Goal: Task Accomplishment & Management: Use online tool/utility

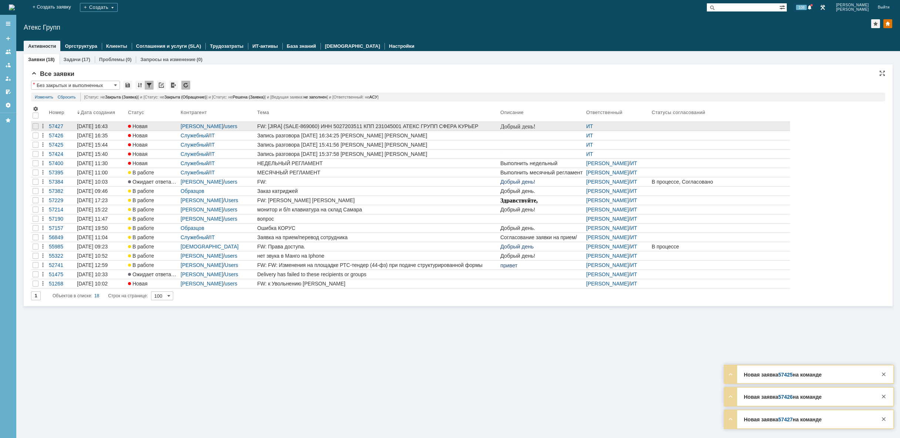
click at [464, 129] on div "FW: [JIRA] (SALE-869060) ИНН 5027203511 КПП 231045001 АТЕКС ГРУПП СФЕРА КУРЬЕР …" at bounding box center [377, 126] width 240 height 6
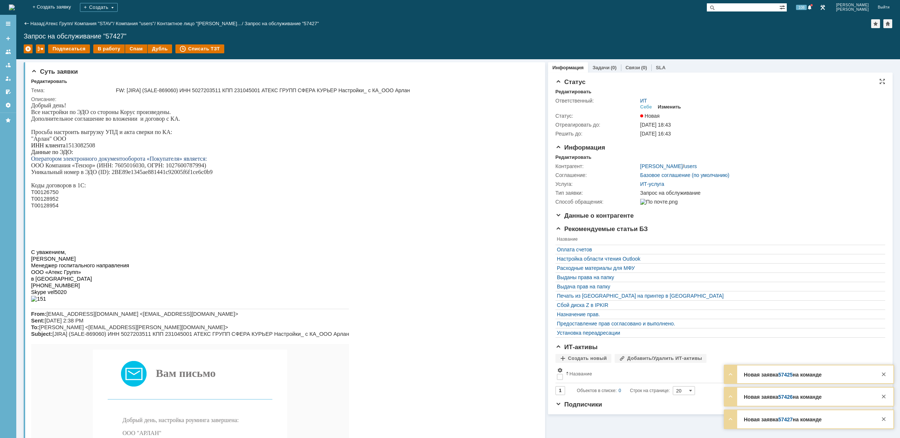
click at [666, 106] on div "Изменить" at bounding box center [669, 107] width 23 height 6
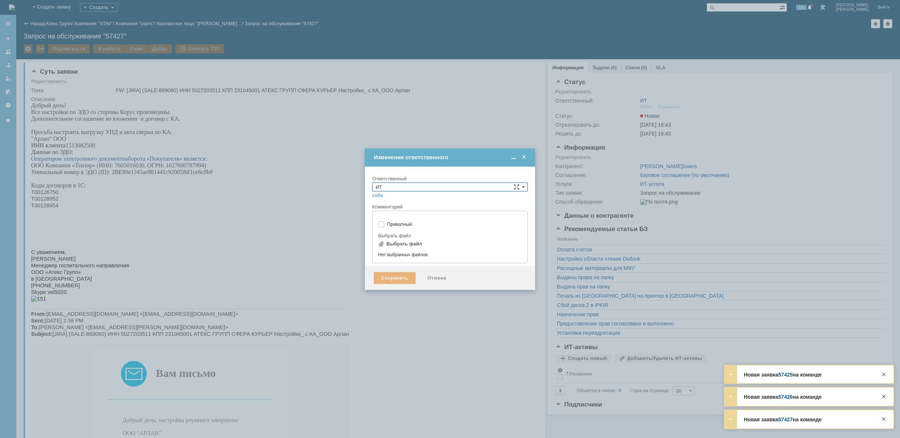
type input "[не указано]"
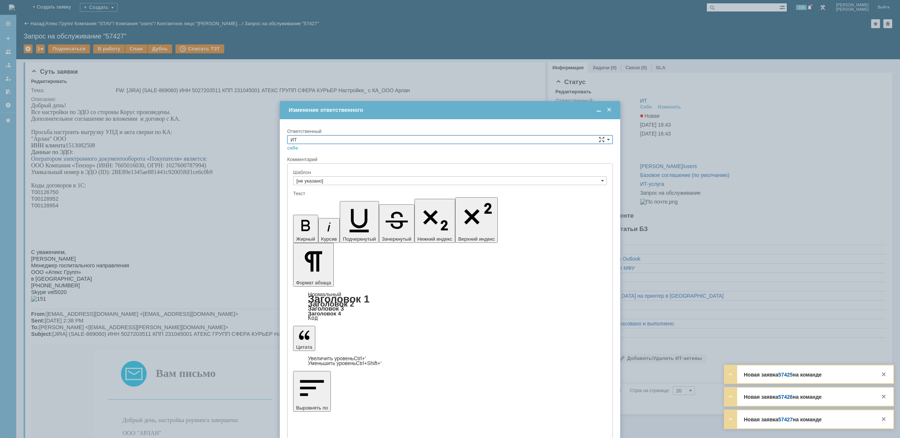
click at [393, 137] on input "ИТ" at bounding box center [450, 139] width 326 height 9
click at [344, 203] on span "АСУ" at bounding box center [450, 201] width 319 height 6
type input "АСУ"
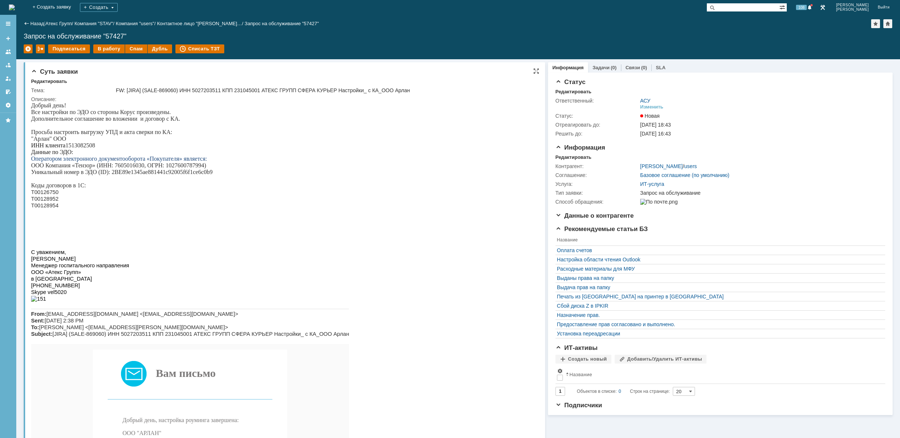
click at [164, 215] on p at bounding box center [190, 212] width 318 height 7
click at [15, 5] on img at bounding box center [12, 7] width 6 height 6
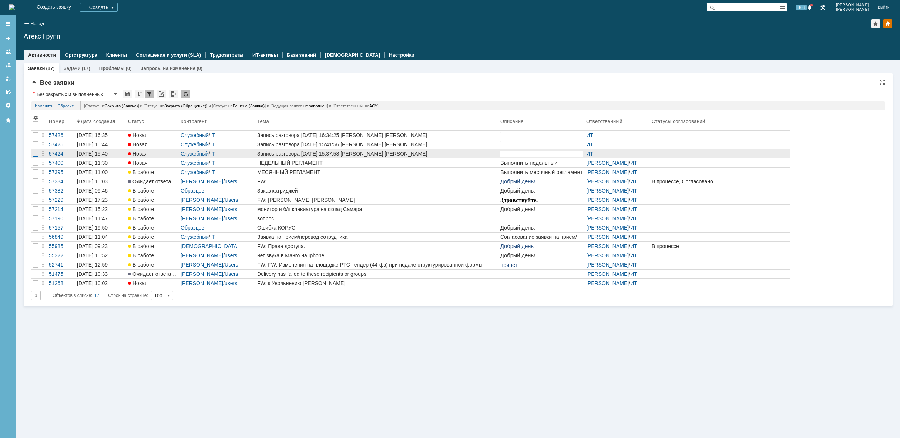
click at [35, 138] on div at bounding box center [36, 135] width 6 height 6
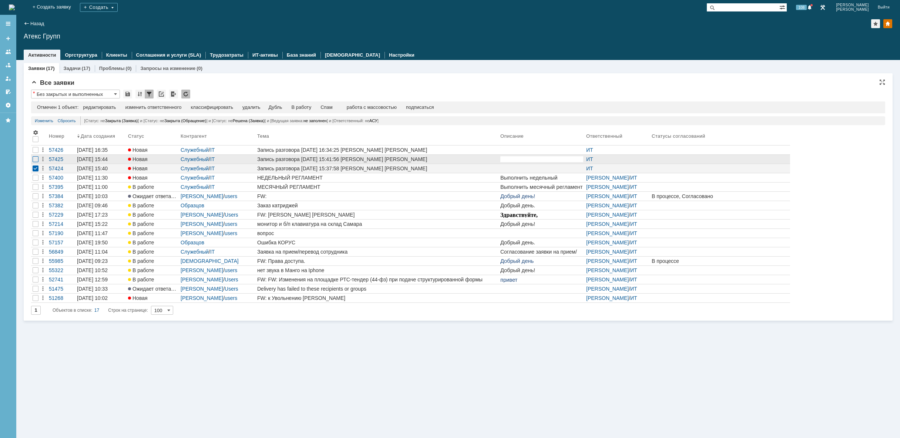
click at [37, 157] on div at bounding box center [36, 159] width 6 height 6
click at [36, 151] on div at bounding box center [36, 150] width 6 height 6
click at [237, 107] on div "удалить" at bounding box center [236, 107] width 18 height 6
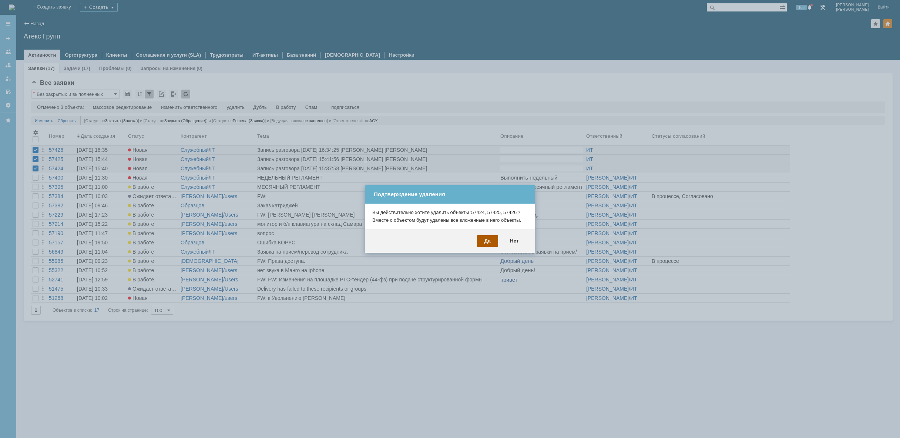
click at [488, 241] on div "Да" at bounding box center [487, 241] width 21 height 12
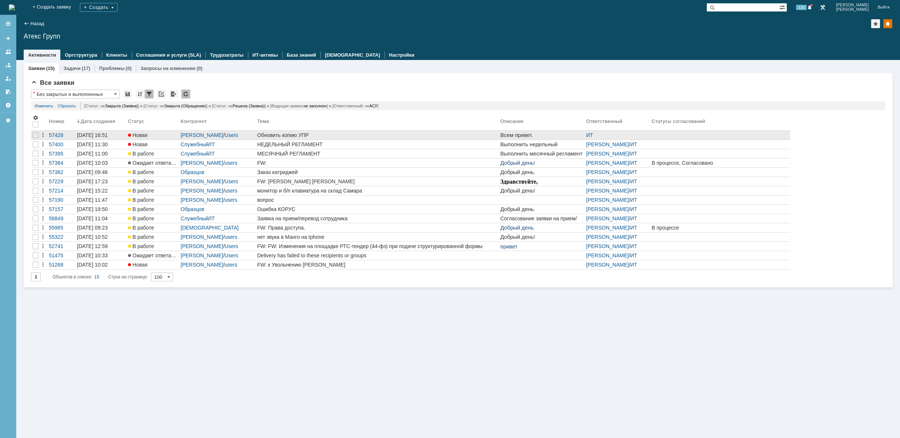
click at [397, 138] on div "Обновить копию УПР" at bounding box center [377, 135] width 240 height 6
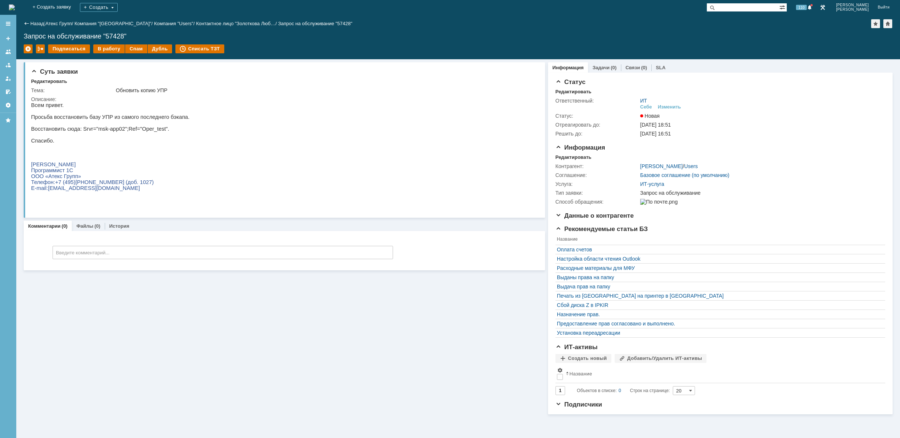
click at [15, 4] on img at bounding box center [12, 7] width 6 height 6
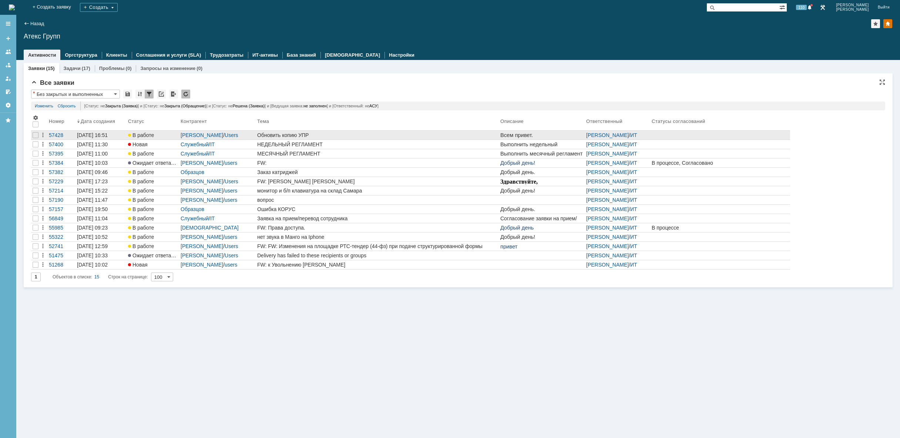
click at [349, 133] on div "Обновить копию УПР" at bounding box center [377, 135] width 240 height 6
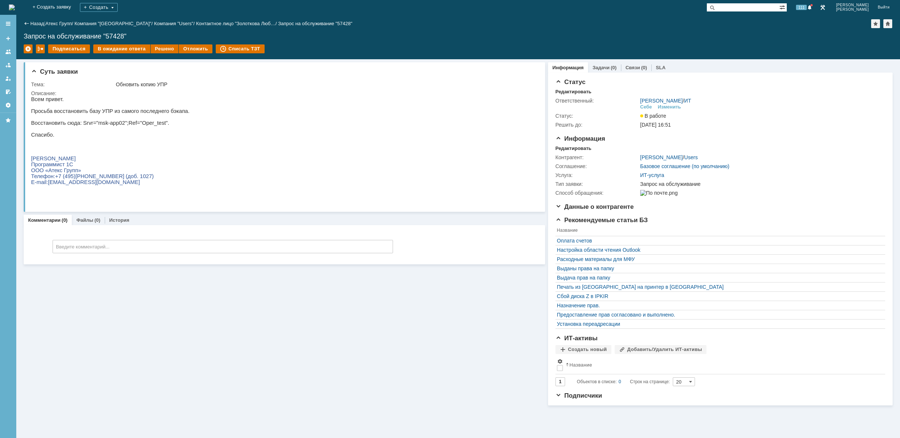
click at [15, 10] on img at bounding box center [12, 7] width 6 height 6
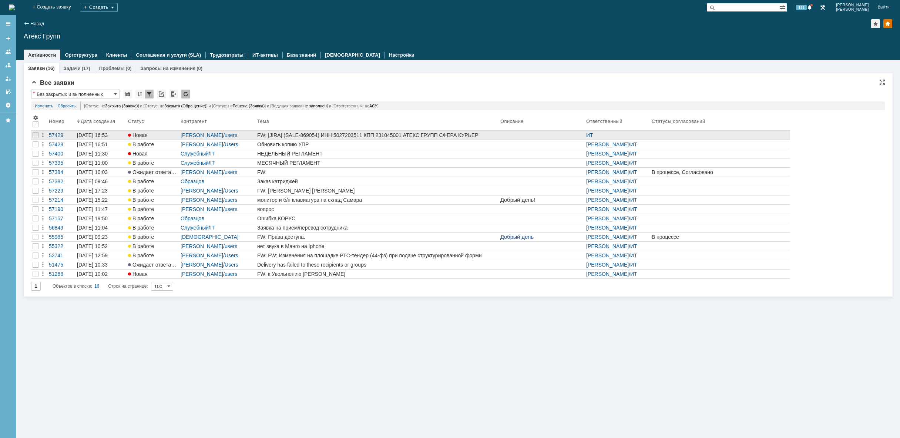
click at [423, 135] on div "FW: [JIRA] (SALE-869054) ИНН 5027203511 КПП 231045001 АТЕКС ГРУПП СФЕРА КУРЬЕР …" at bounding box center [377, 135] width 240 height 6
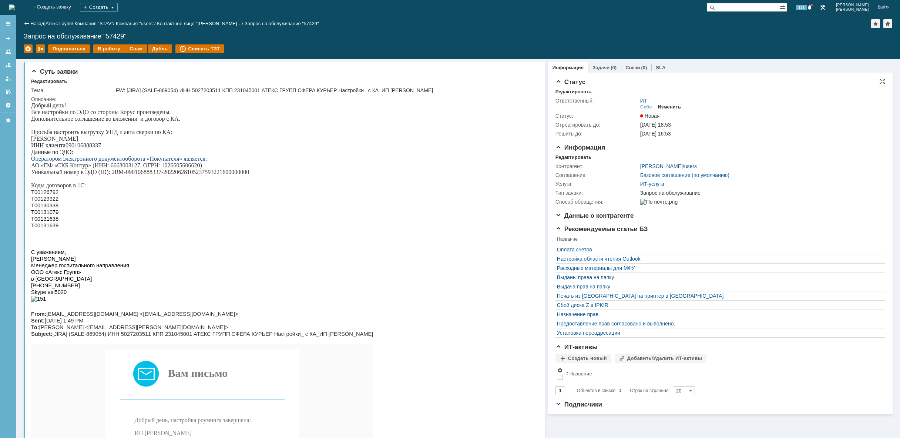
click at [673, 107] on div "Изменить" at bounding box center [669, 107] width 23 height 6
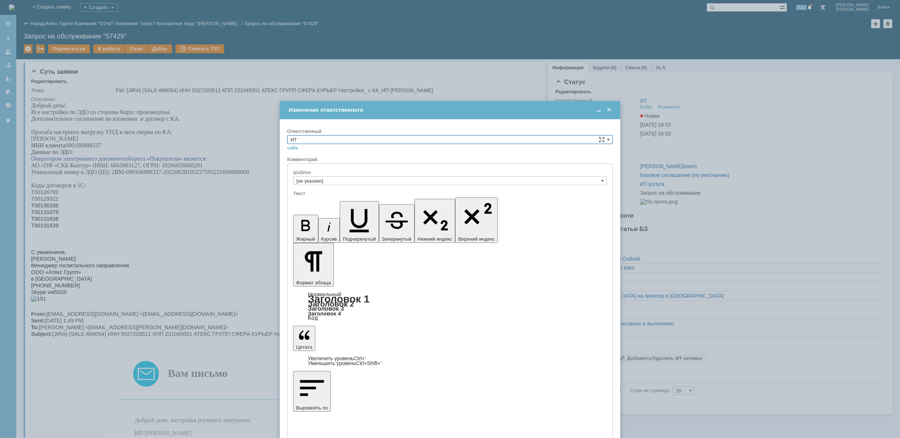
click at [321, 137] on input "ИТ" at bounding box center [450, 139] width 326 height 9
click at [319, 200] on span "АСУ" at bounding box center [450, 201] width 319 height 6
type input "АСУ"
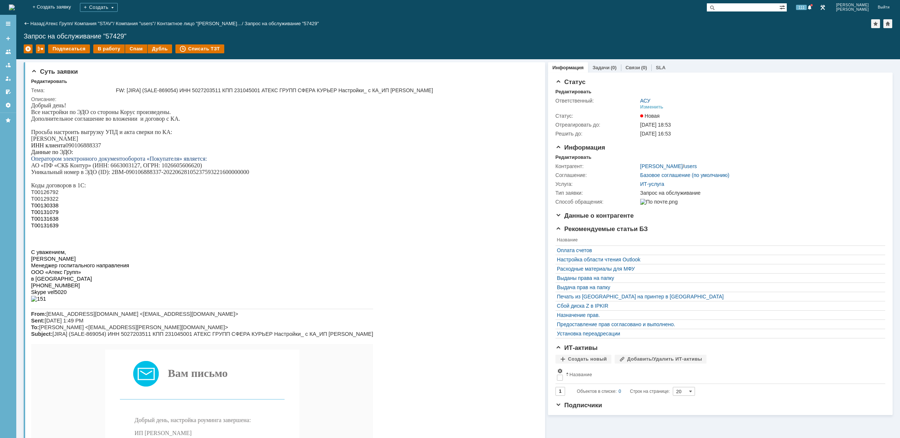
click at [15, 4] on img at bounding box center [12, 7] width 6 height 6
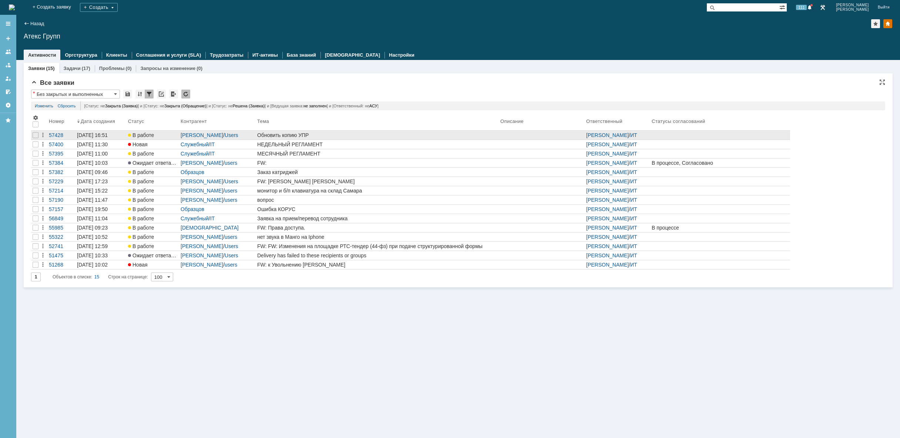
click at [280, 137] on div "Обновить копию УПР" at bounding box center [377, 135] width 240 height 6
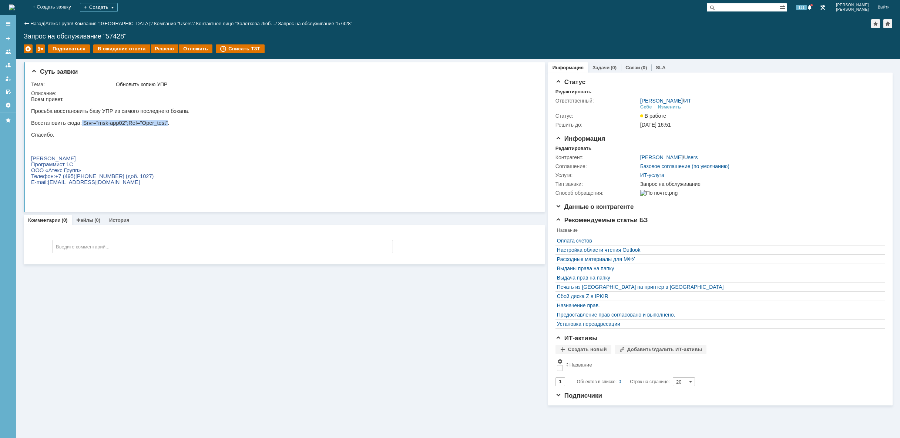
drag, startPoint x: 77, startPoint y: 126, endPoint x: 156, endPoint y: 130, distance: 79.3
click at [156, 126] on span ": Srvr="msk-app02";Ref="Oper_test"." at bounding box center [124, 123] width 89 height 6
